Goal: Task Accomplishment & Management: Manage account settings

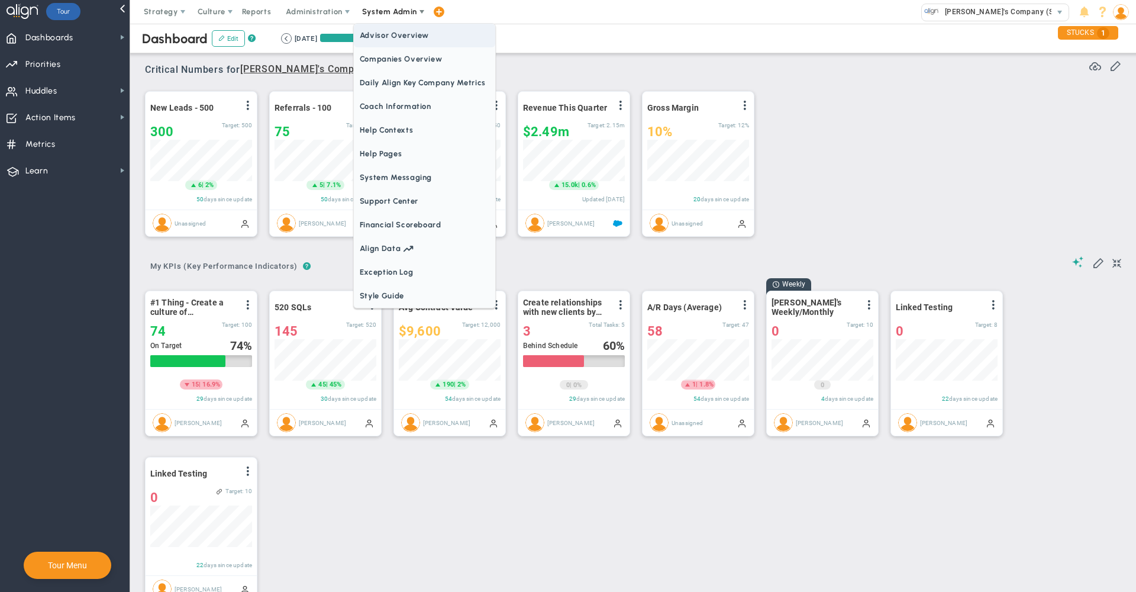
click at [402, 64] on span "Companies Overview" at bounding box center [424, 59] width 141 height 24
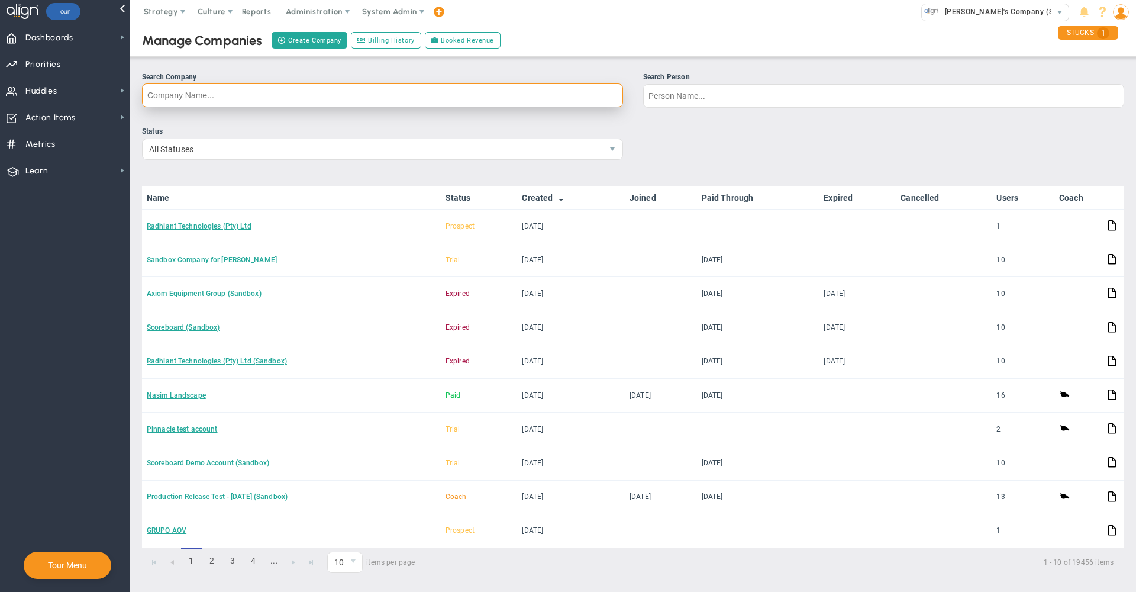
click at [415, 98] on input "Search Company" at bounding box center [382, 95] width 481 height 24
type input "elite"
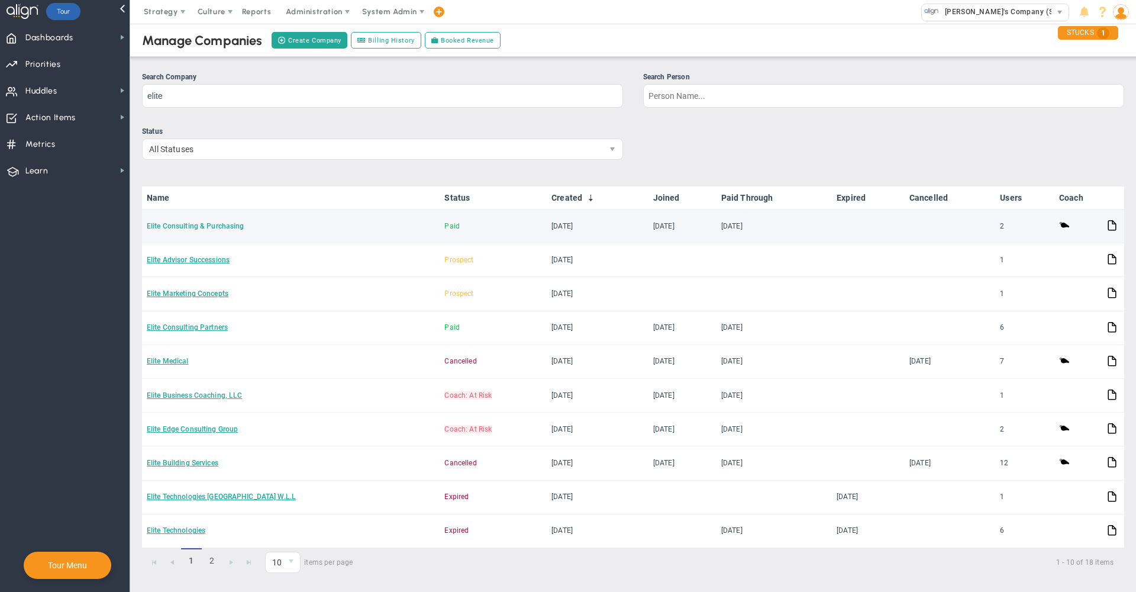
click at [173, 228] on link "Elite Consulting & Purchasing" at bounding box center [195, 226] width 97 height 8
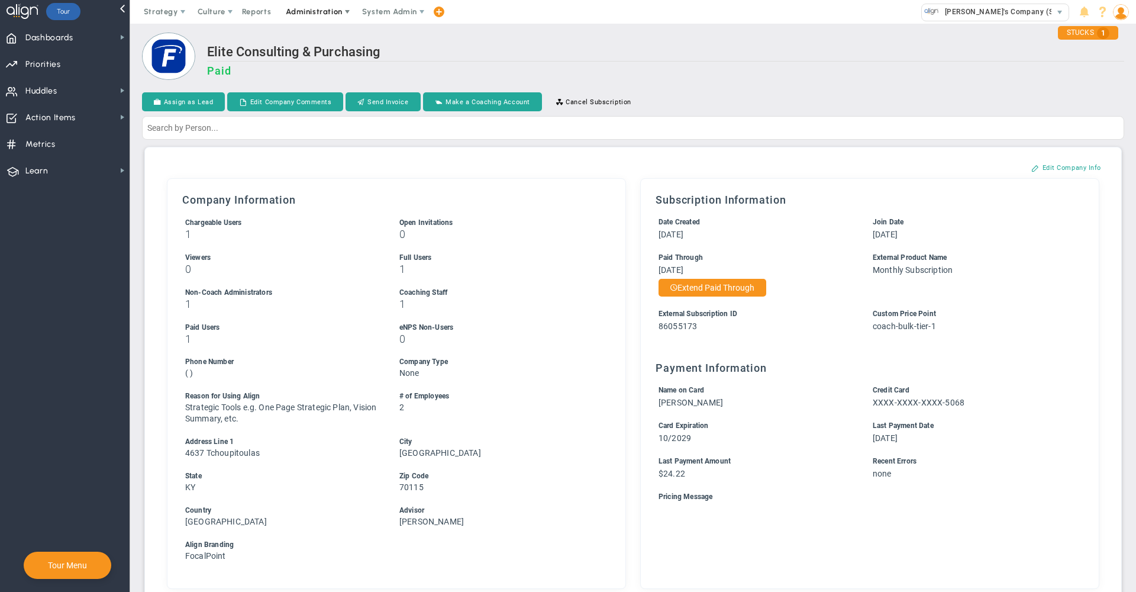
click at [316, 22] on span "Administration" at bounding box center [315, 12] width 76 height 24
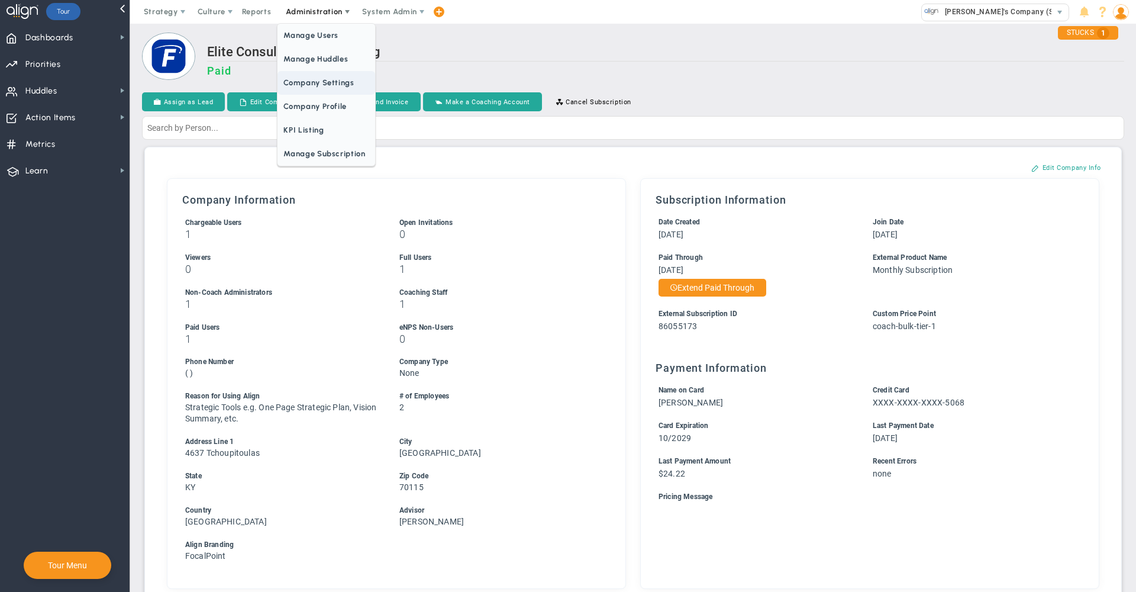
click at [319, 80] on span "Company Settings" at bounding box center [325, 83] width 97 height 24
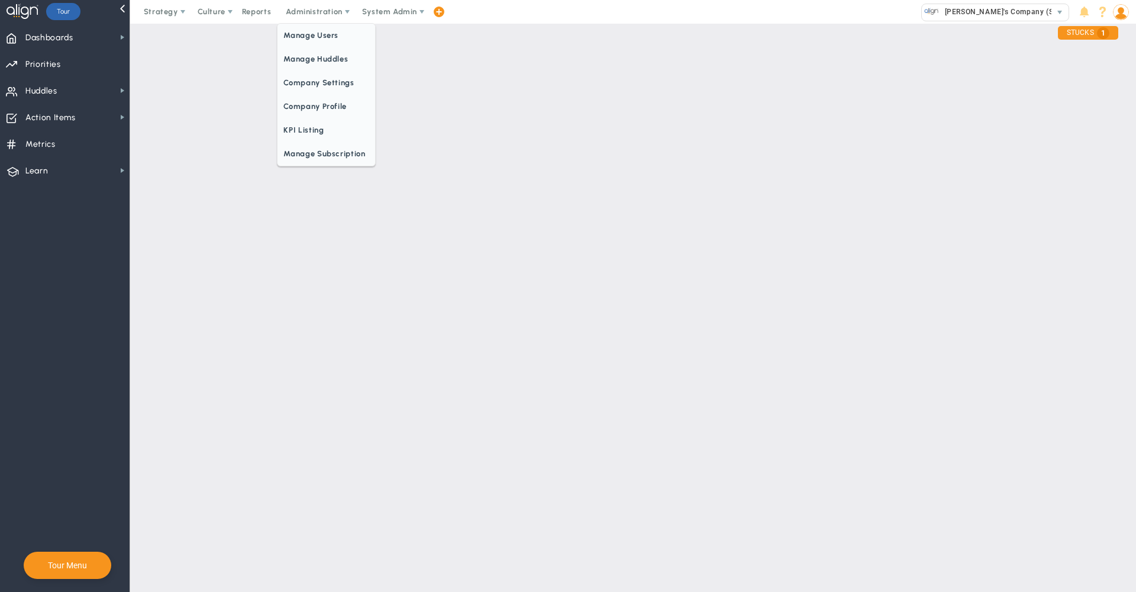
checkbox input "true"
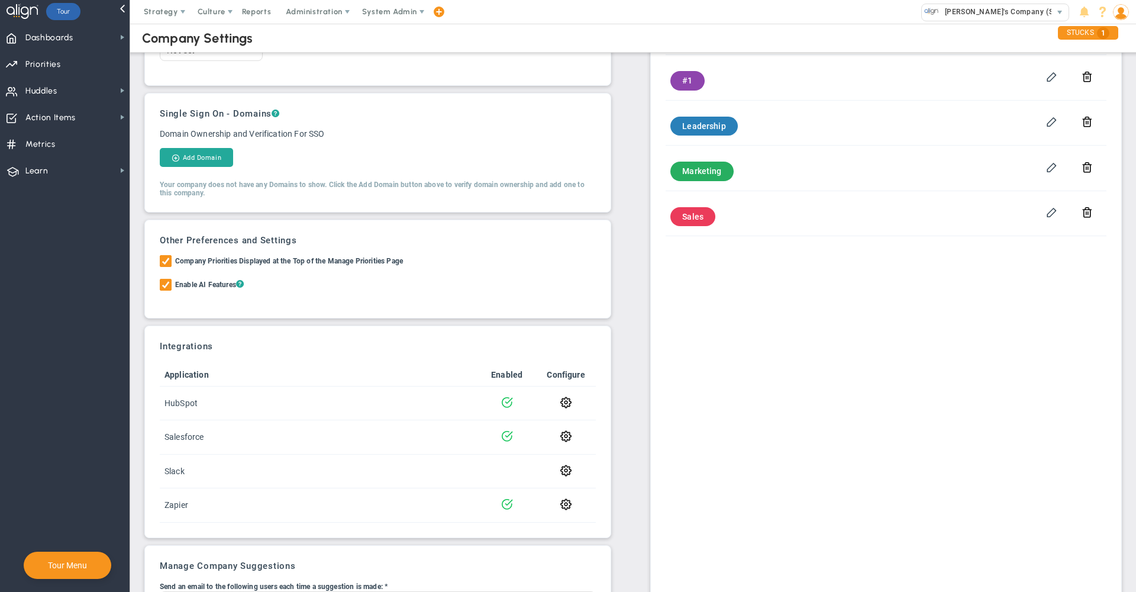
scroll to position [87, 0]
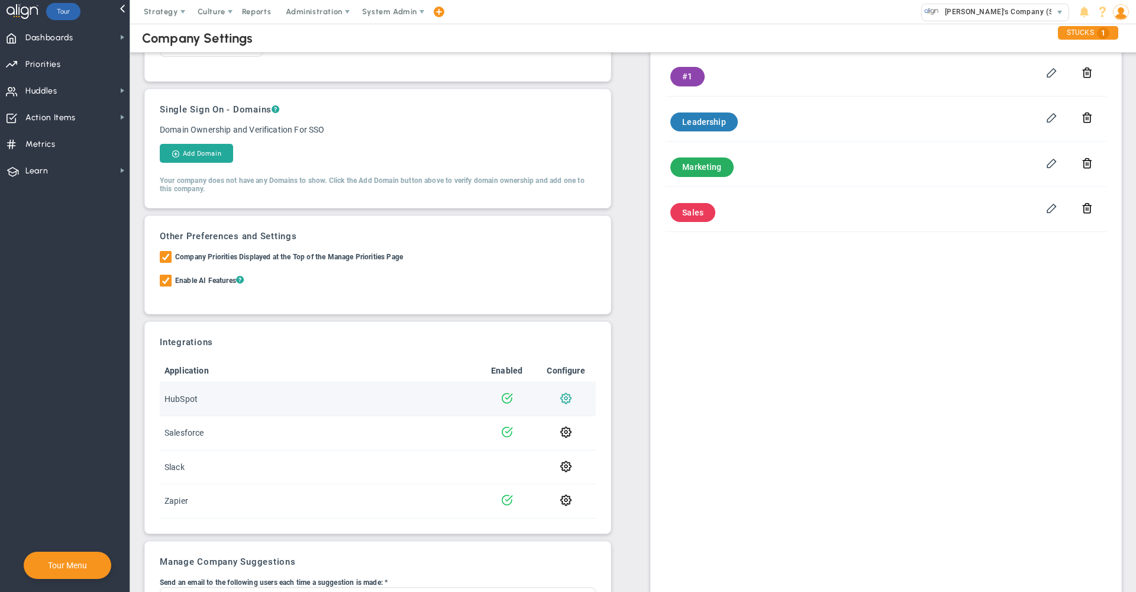
click at [561, 398] on span at bounding box center [565, 397] width 11 height 11
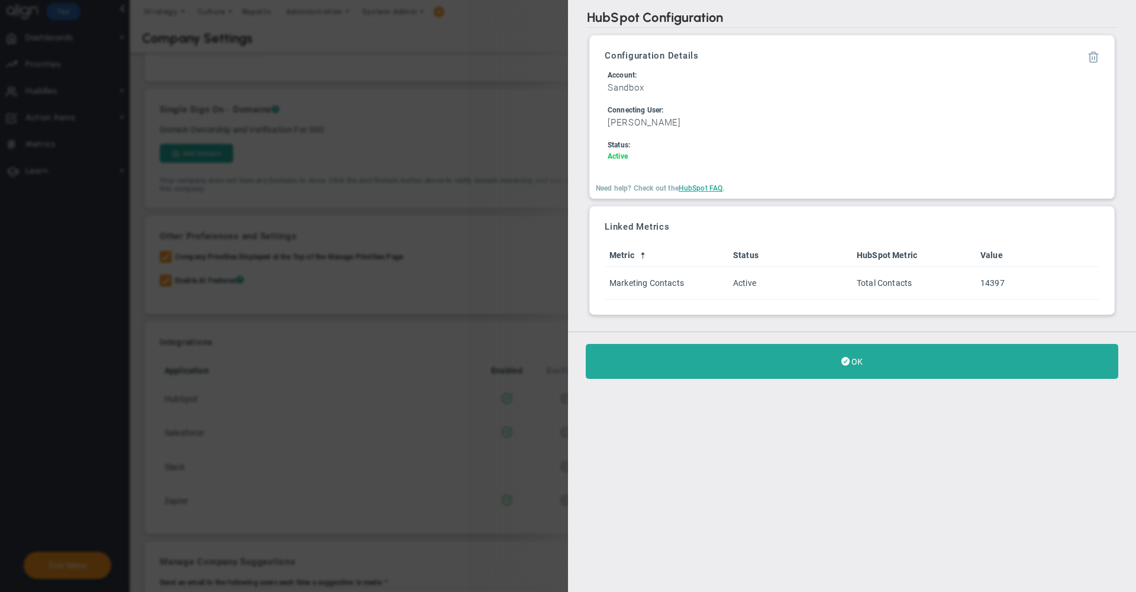
click at [1093, 57] on span at bounding box center [1093, 56] width 12 height 12
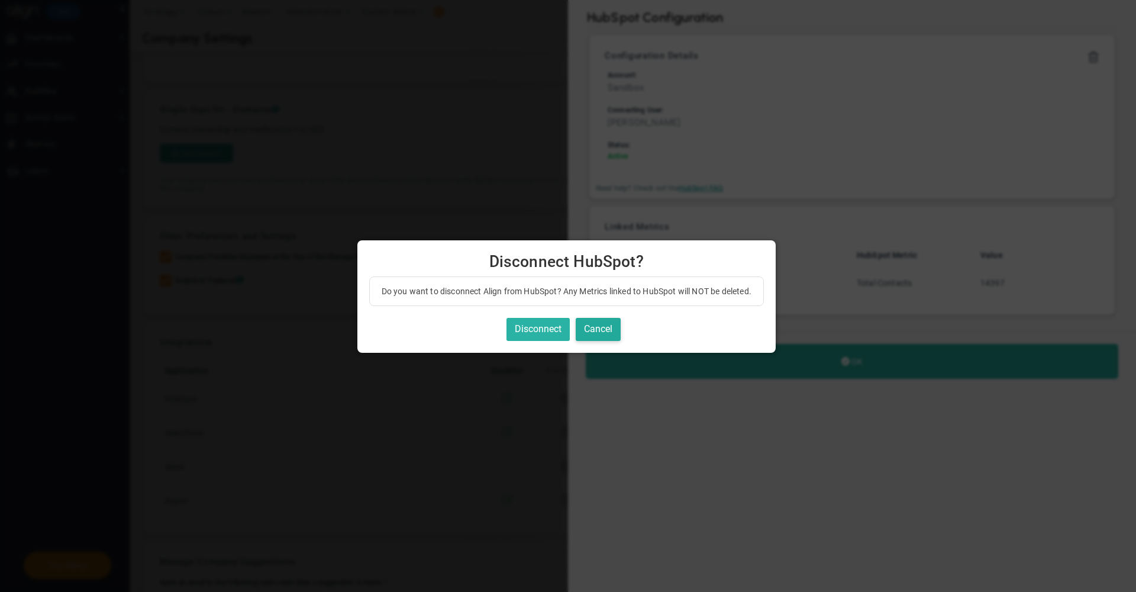
click at [534, 328] on button "Disconnect" at bounding box center [537, 329] width 63 height 23
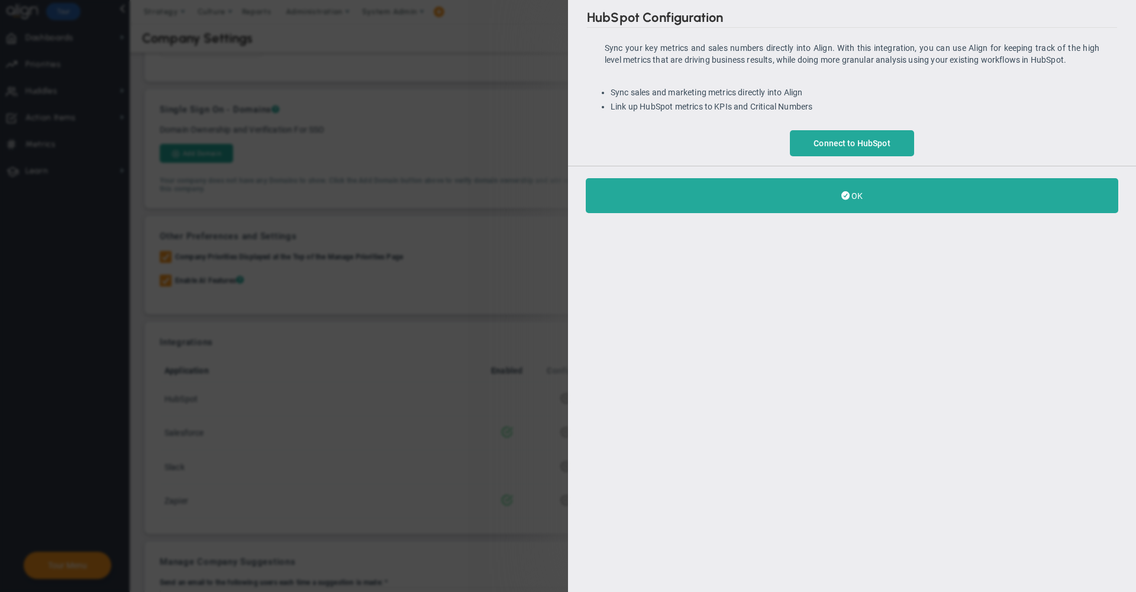
click at [871, 127] on div "Sync your key metrics and sales numbers directly into Align. With this integrat…" at bounding box center [852, 96] width 530 height 120
click at [852, 138] on span "Connect to HubSpot" at bounding box center [851, 142] width 77 height 9
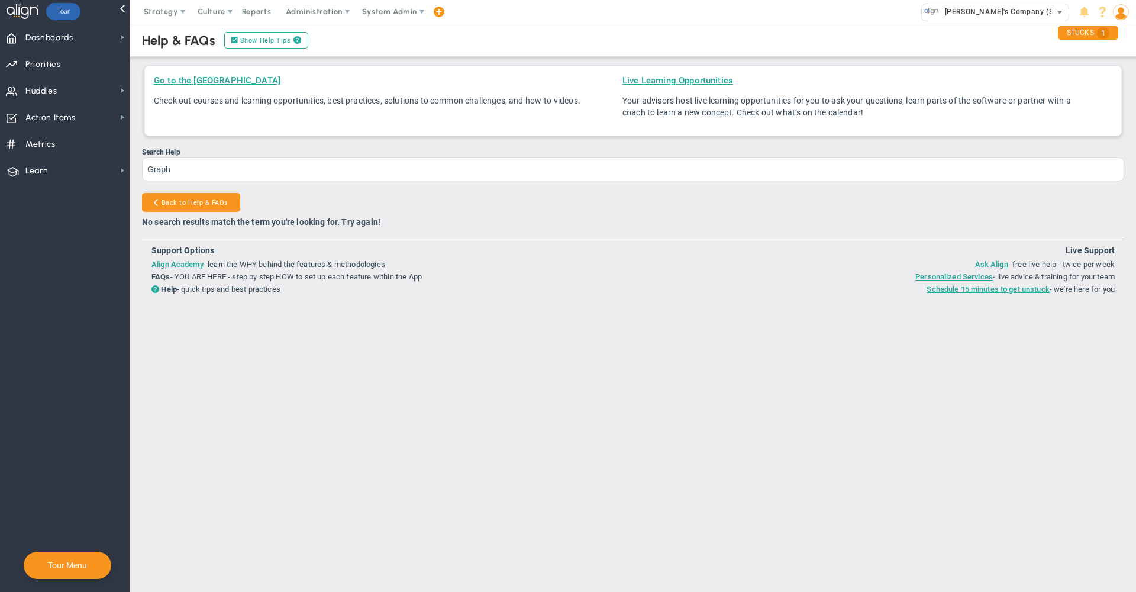
click at [957, 13] on span "[PERSON_NAME]'s Company (Sandbox)" at bounding box center [1010, 11] width 143 height 15
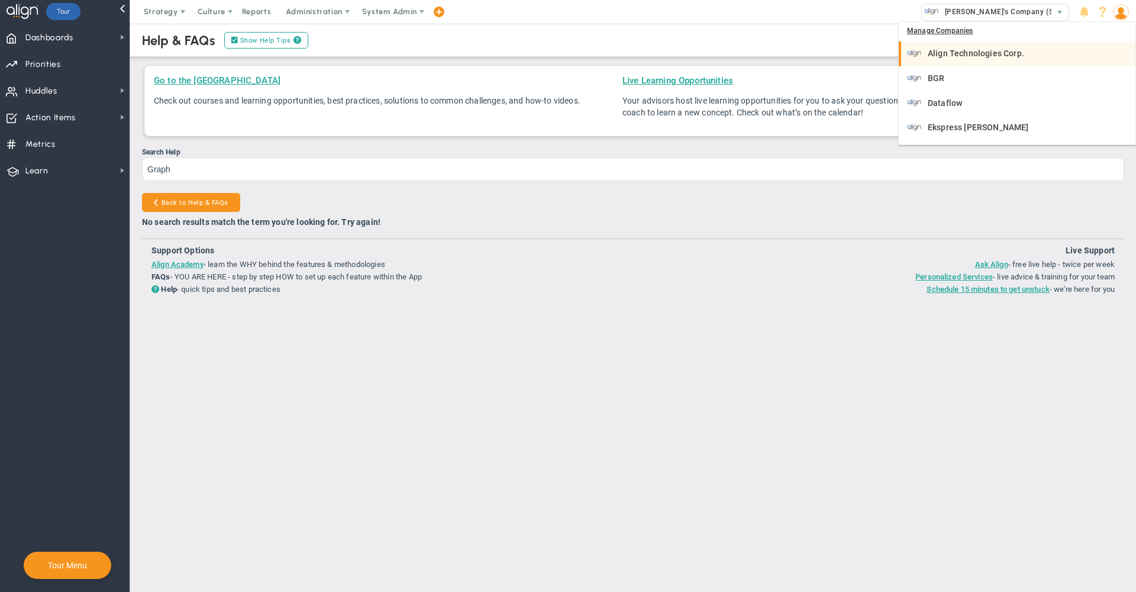
click at [964, 50] on span "Align Technologies Corp." at bounding box center [976, 53] width 96 height 8
